Goal: Information Seeking & Learning: Learn about a topic

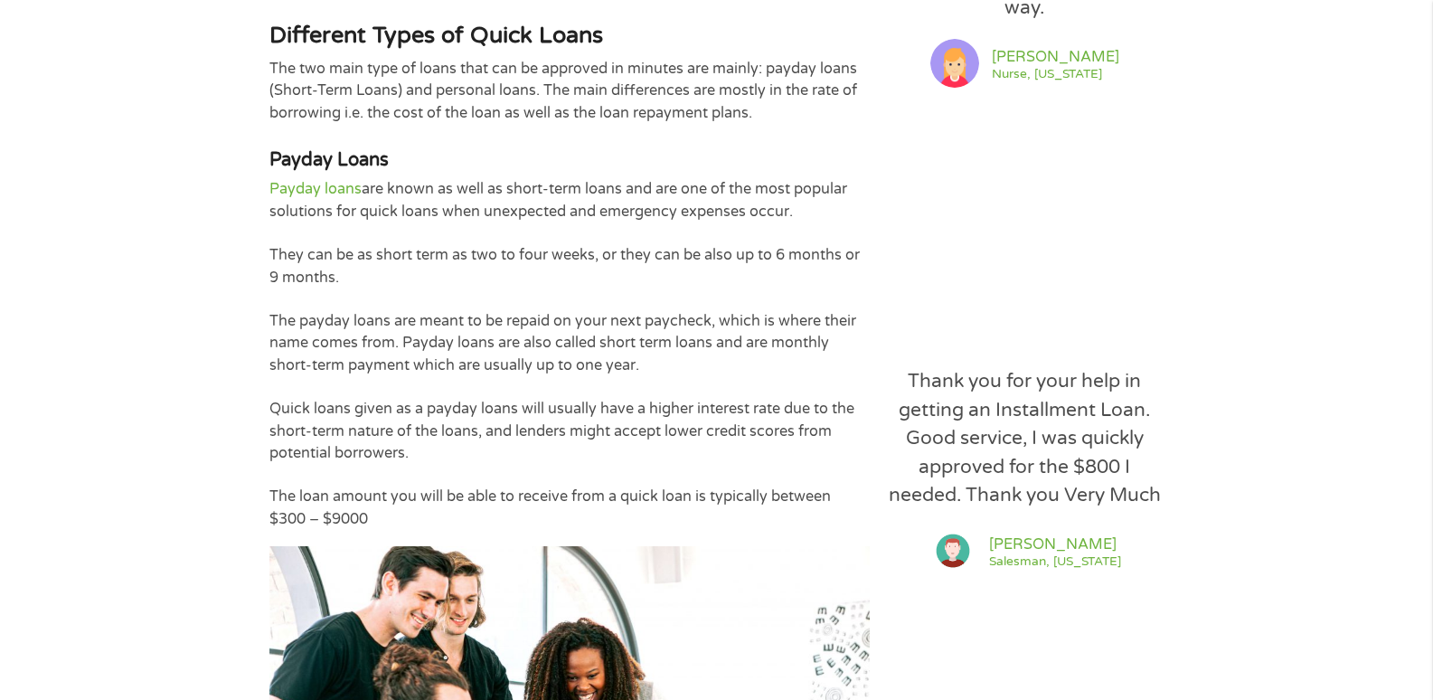
scroll to position [2079, 0]
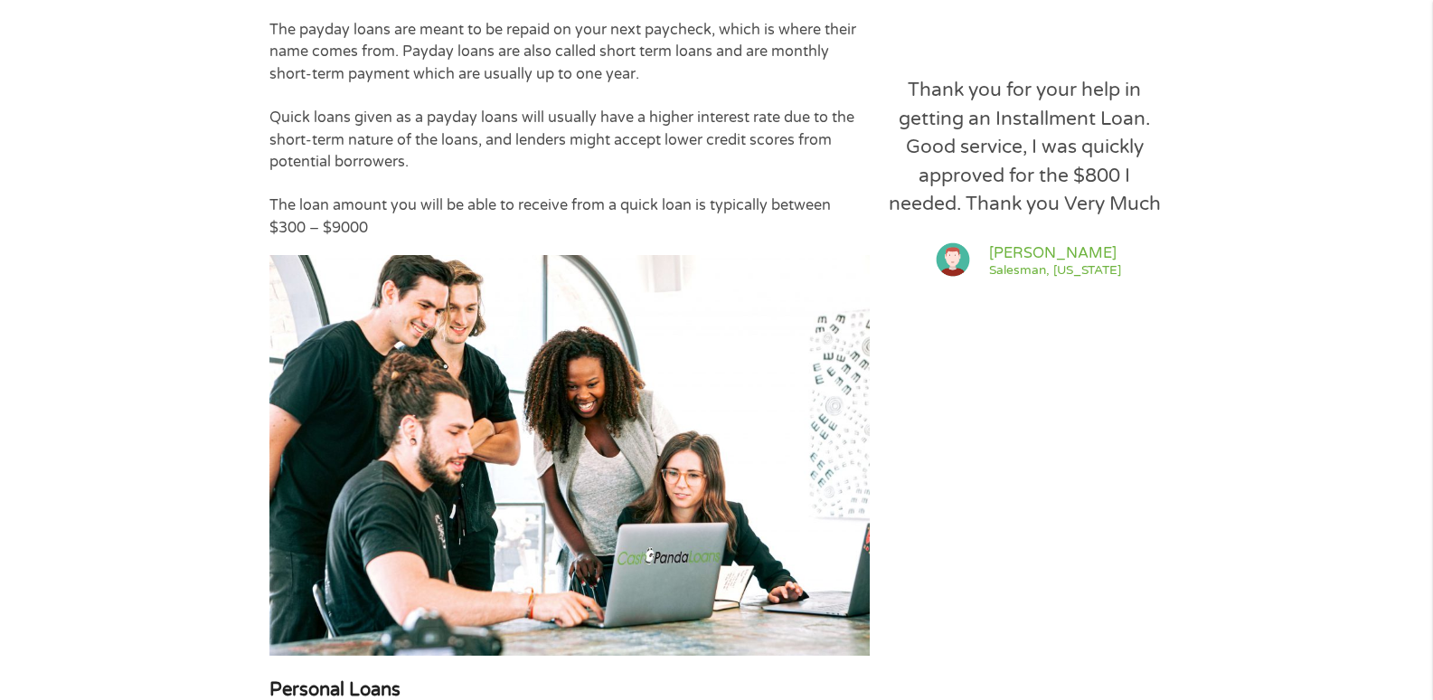
click at [559, 438] on img at bounding box center [569, 455] width 600 height 400
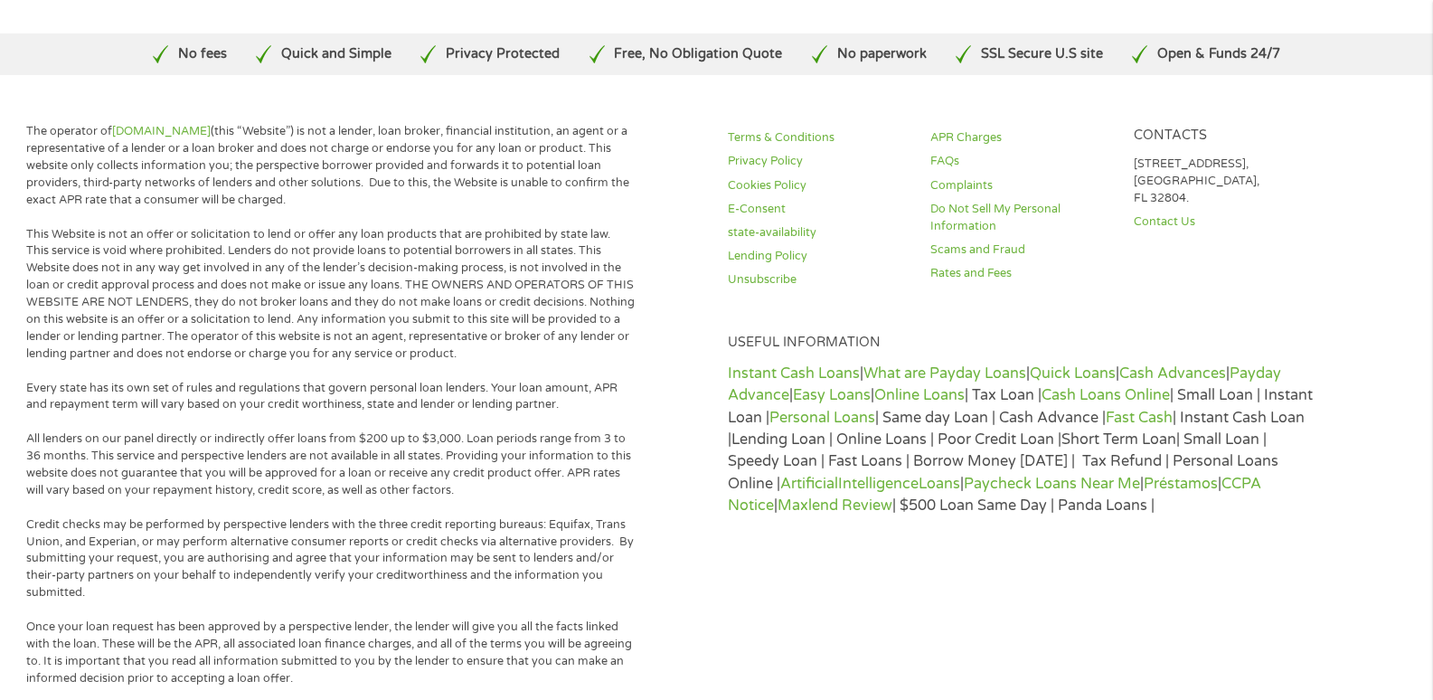
scroll to position [814, 0]
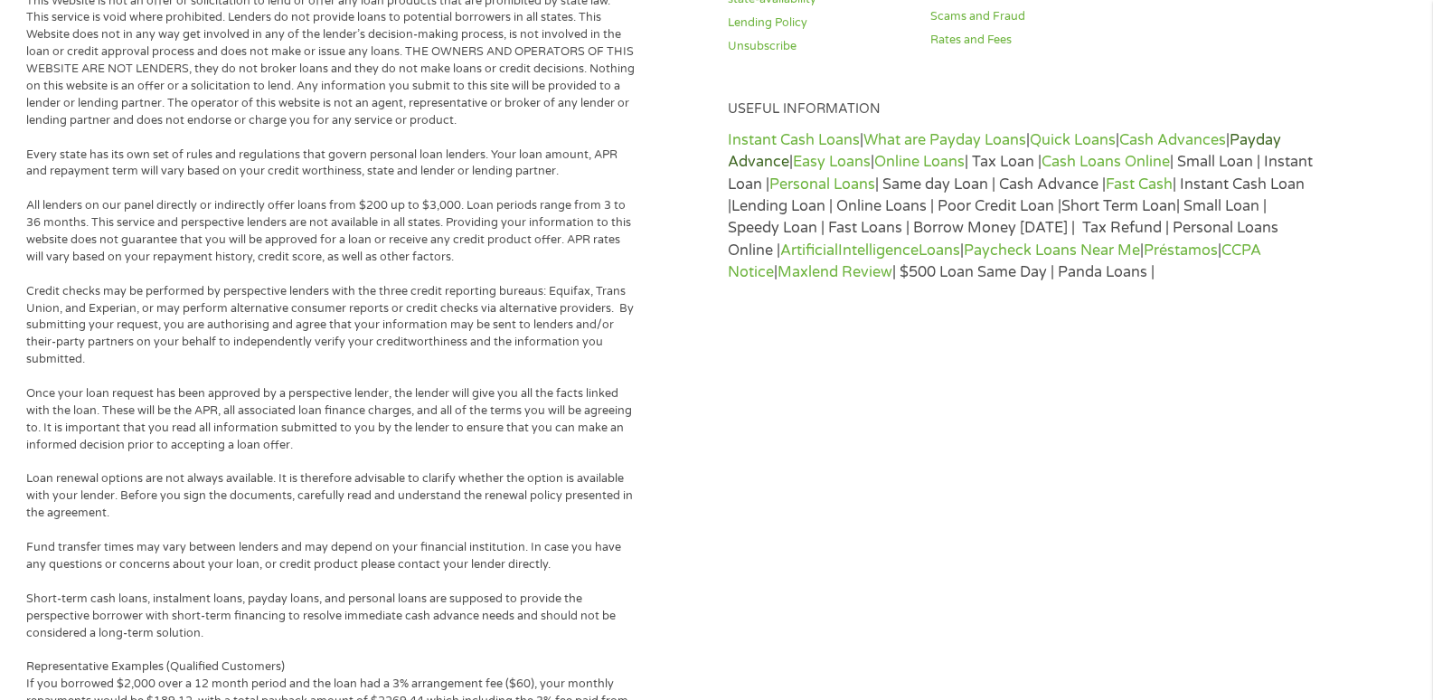
click at [1275, 146] on link "Payday Advance" at bounding box center [1004, 151] width 553 height 40
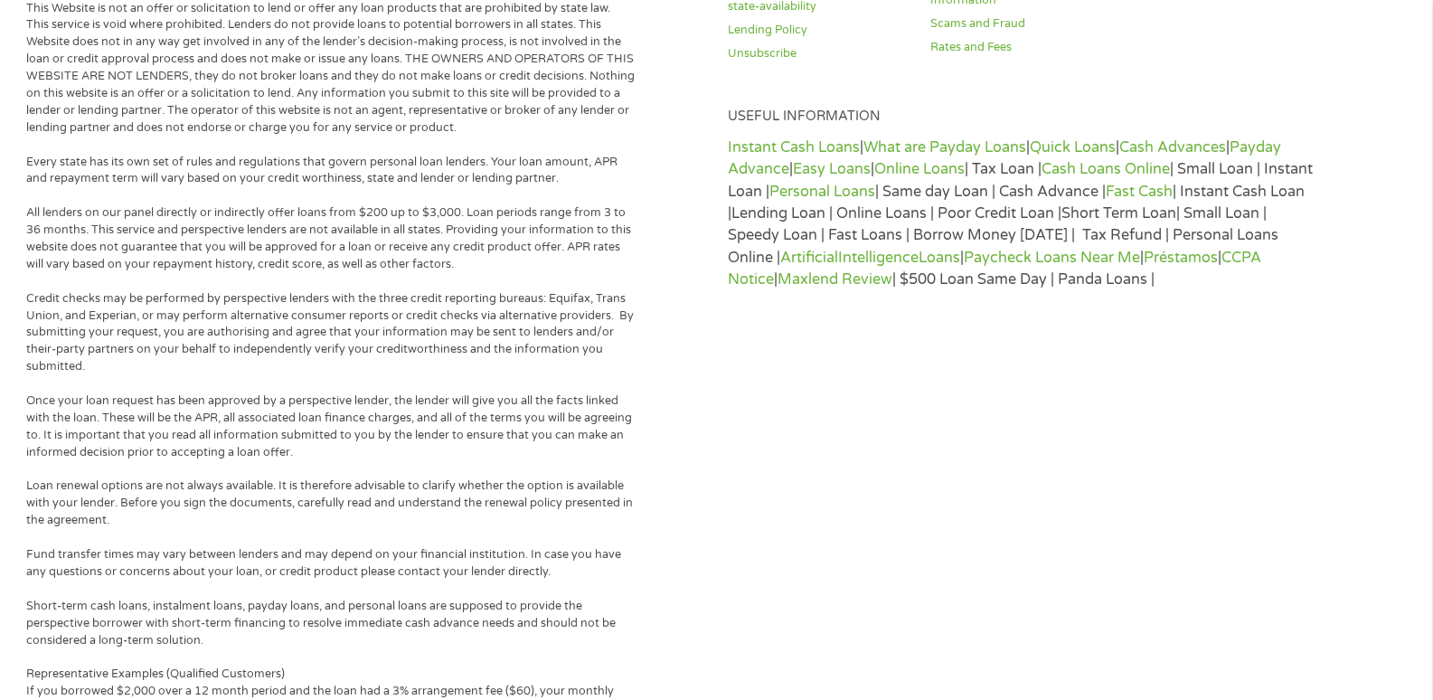
scroll to position [814, 0]
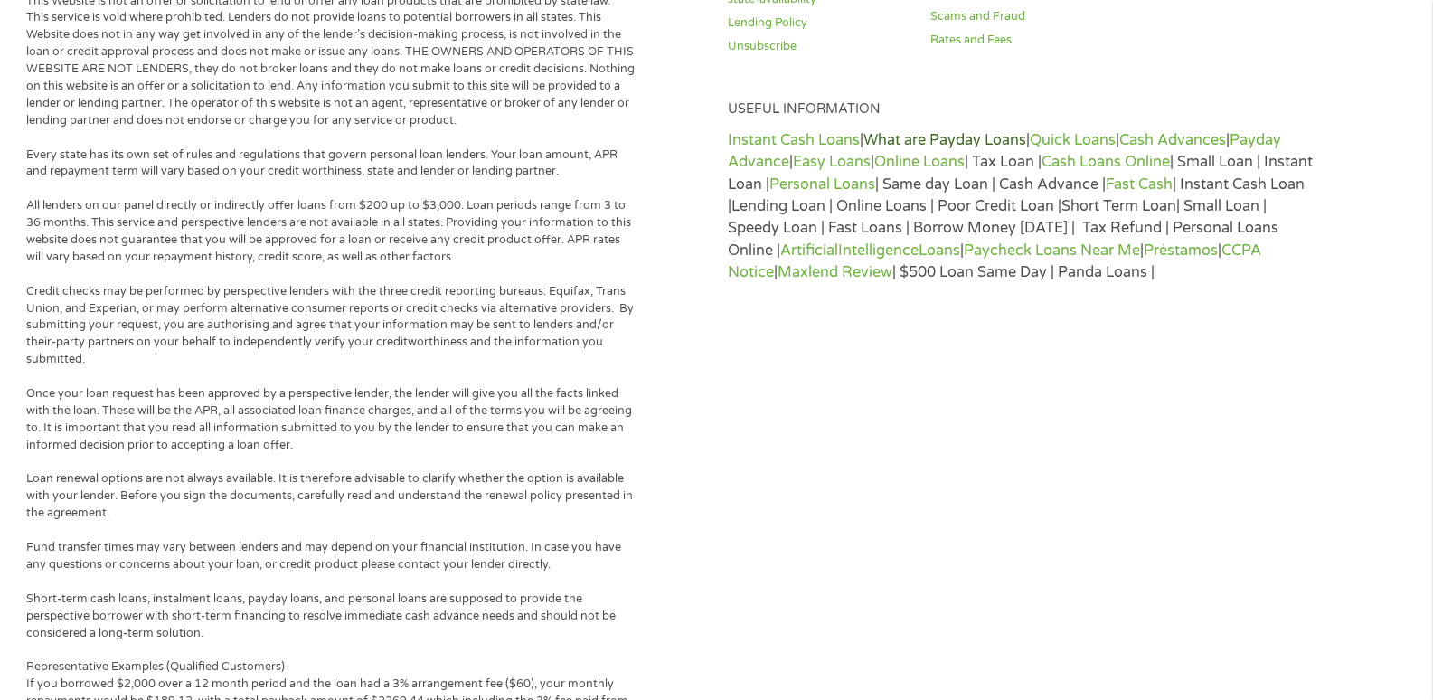
click at [880, 142] on link "What are Payday Loans" at bounding box center [944, 140] width 163 height 18
